Goal: Navigation & Orientation: Find specific page/section

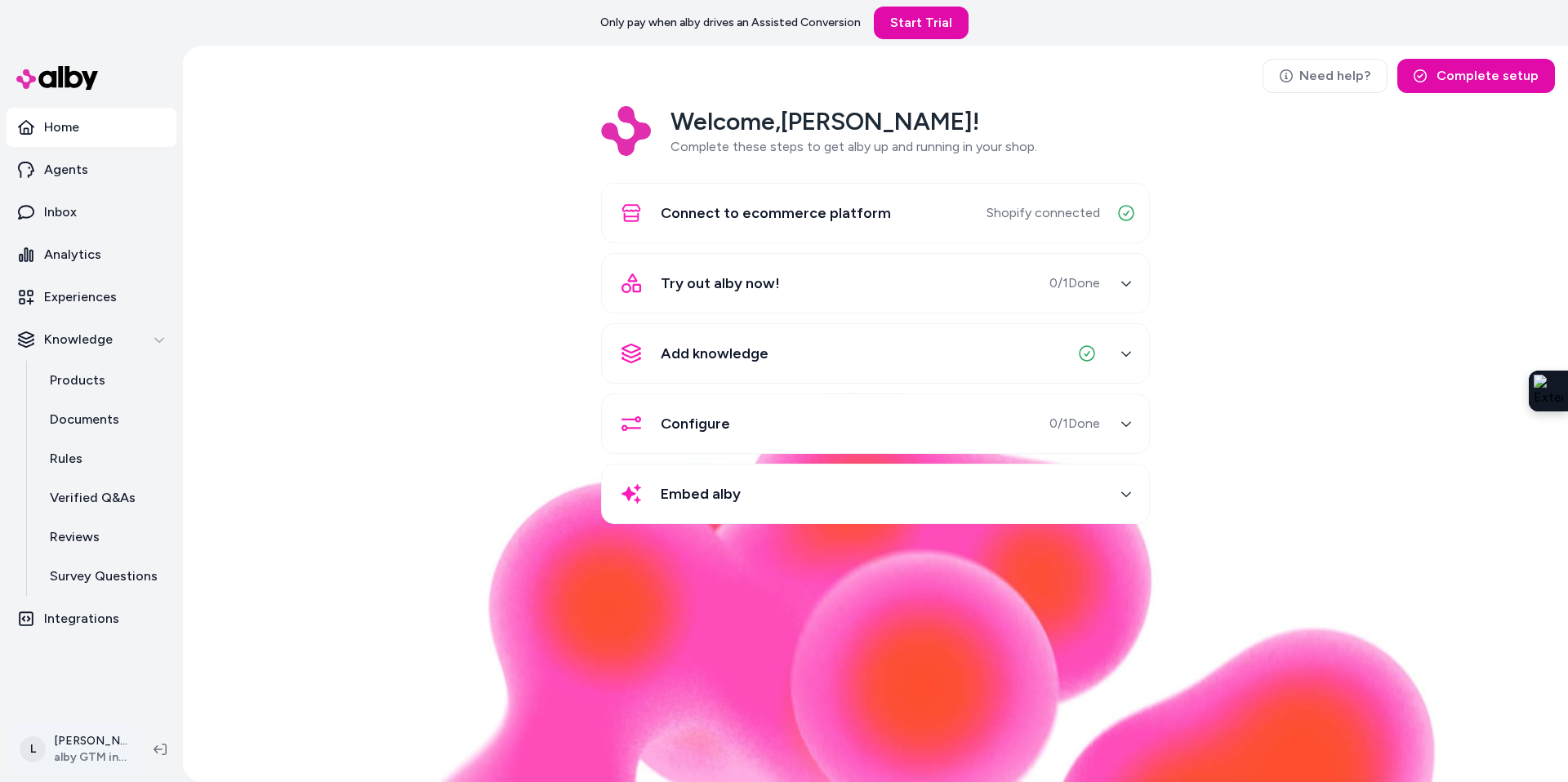
click at [71, 755] on html "Only pay when alby drives an Assisted Conversion Start Trial Home Agents Inbox …" at bounding box center [784, 391] width 1568 height 782
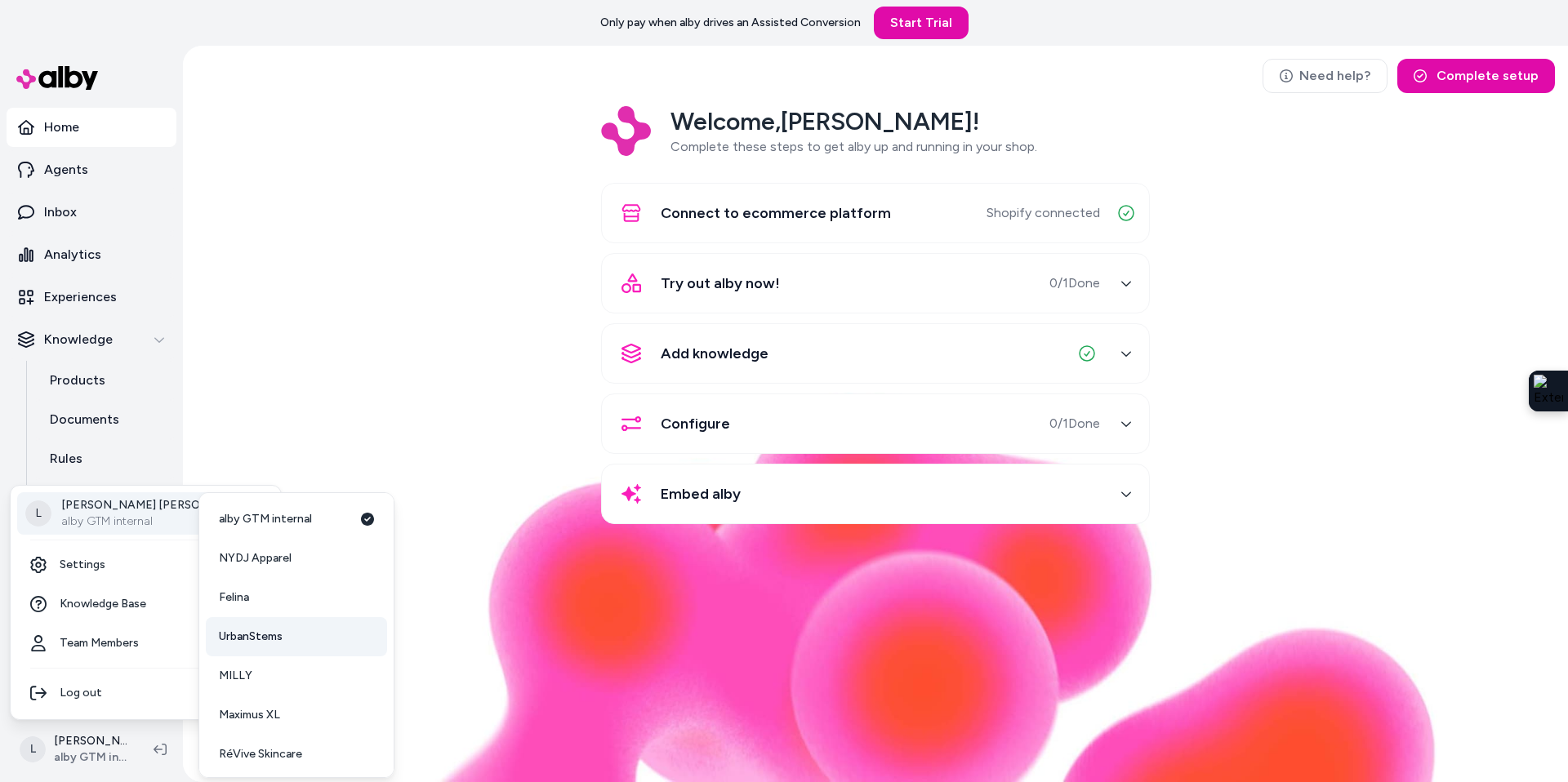
click at [271, 631] on span "UrbanStems" at bounding box center [250, 637] width 63 height 17
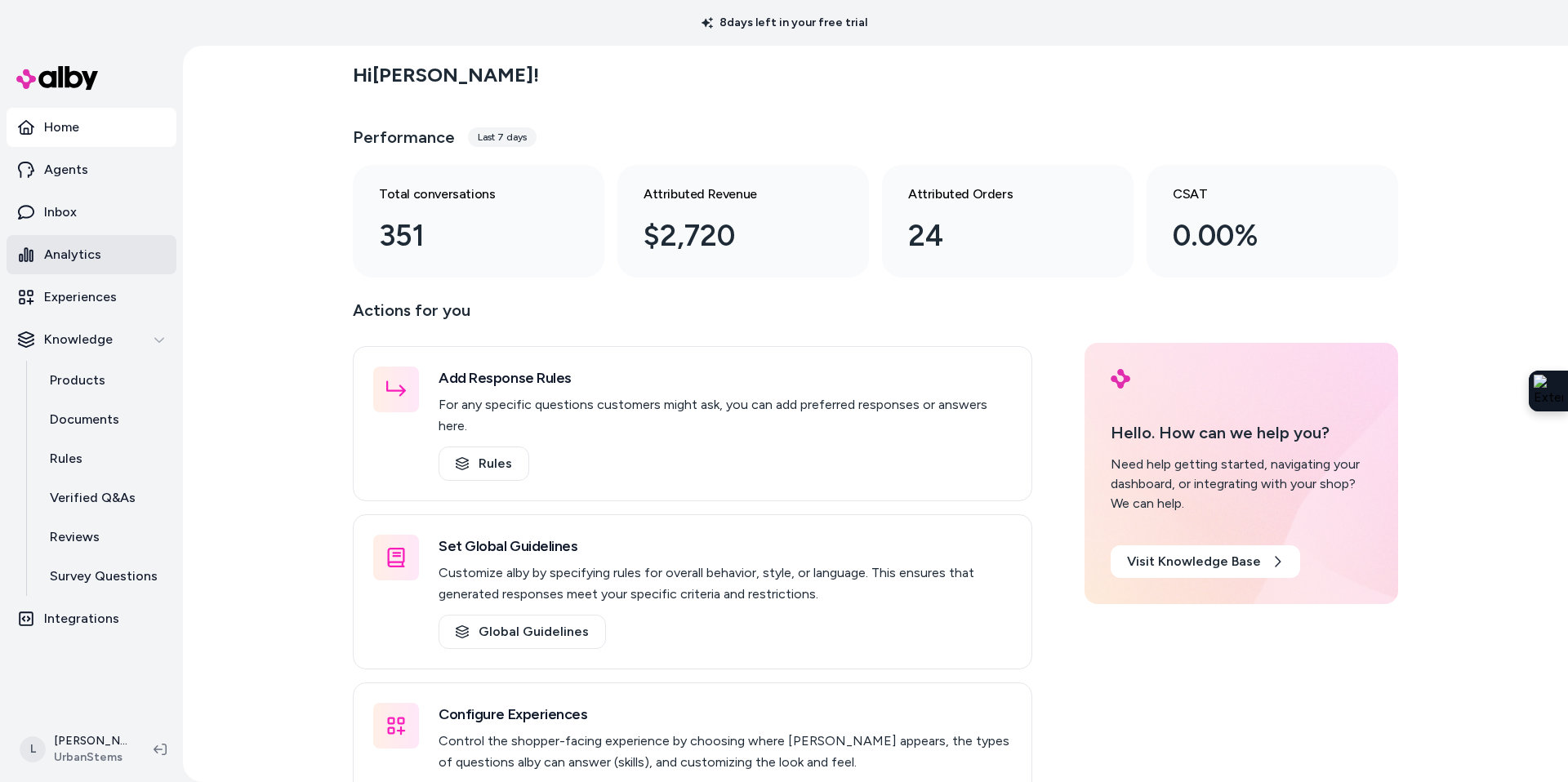
click at [83, 257] on p "Analytics" at bounding box center [73, 254] width 57 height 19
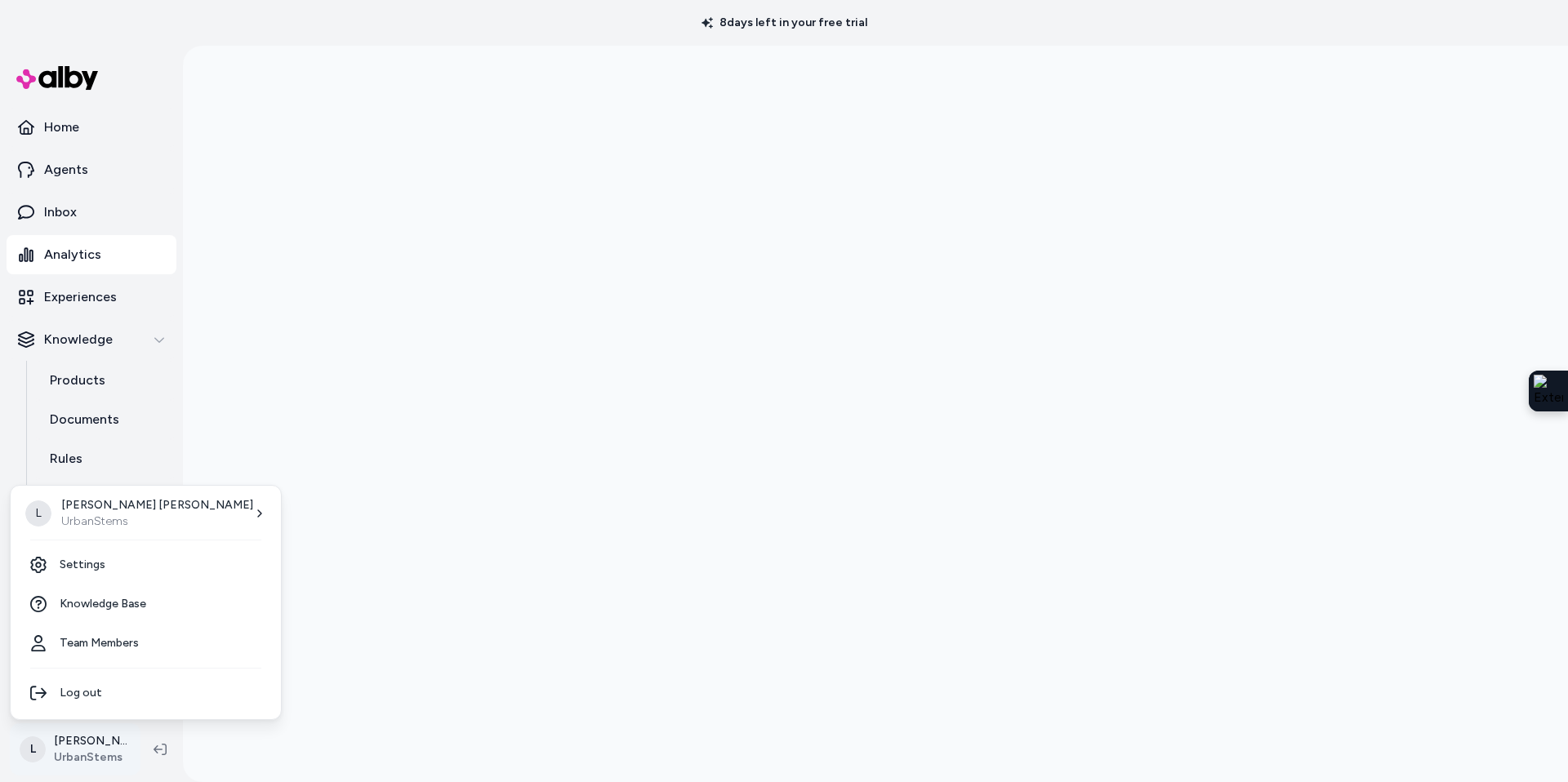
click at [80, 750] on html "8 days left in your free trial Home Agents Inbox Analytics Experiences Knowledg…" at bounding box center [784, 391] width 1568 height 782
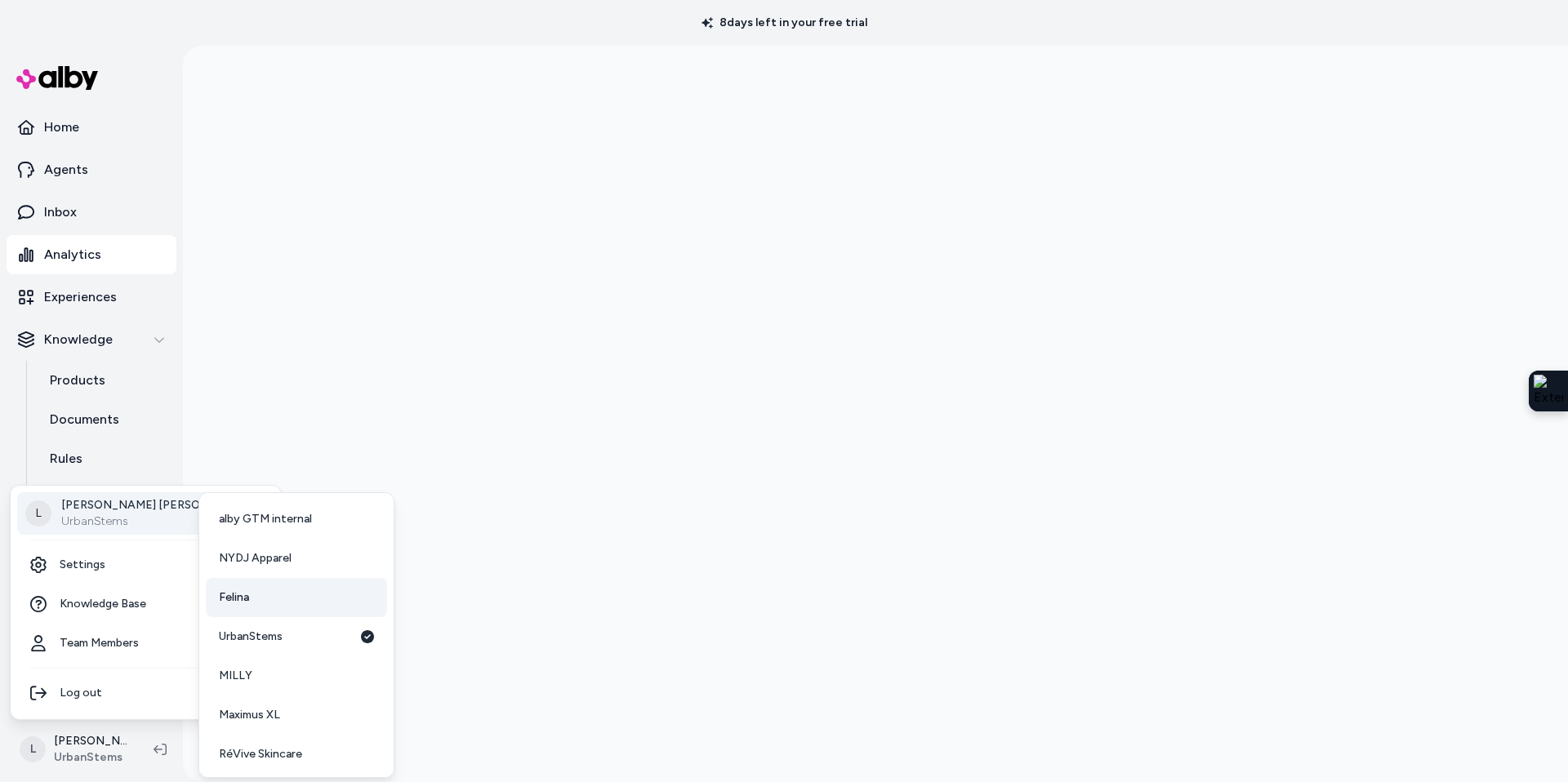
click at [256, 593] on link "Felina" at bounding box center [297, 598] width 182 height 39
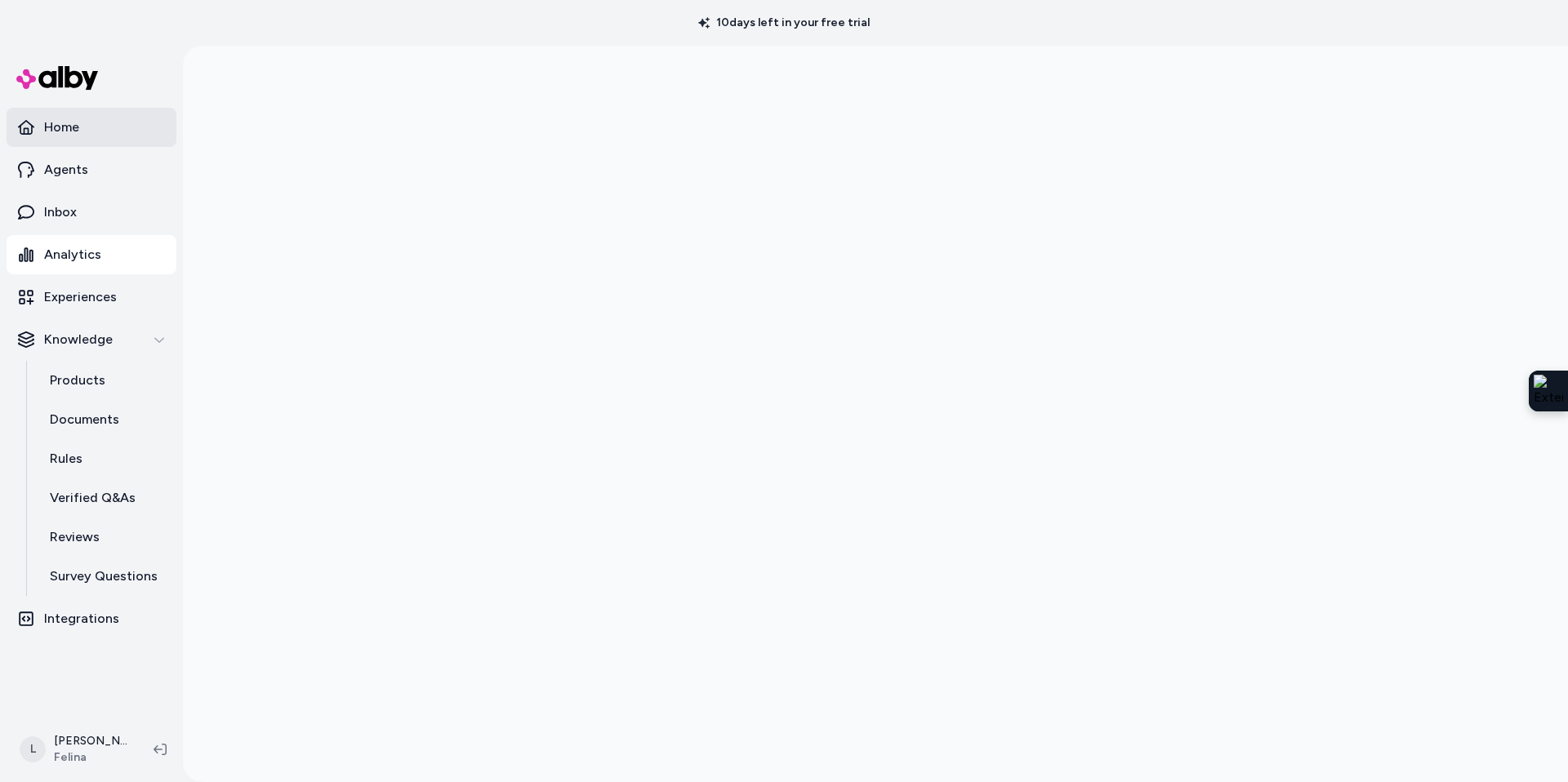
click at [70, 121] on p "Home" at bounding box center [62, 127] width 35 height 19
